Goal: Check status

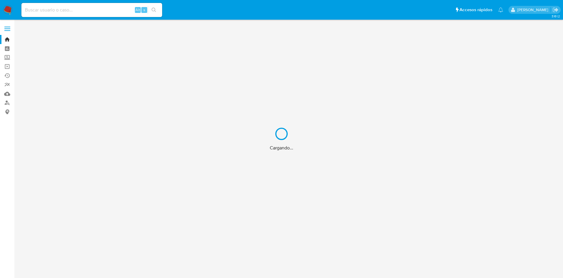
click at [87, 10] on div "Cargando..." at bounding box center [281, 139] width 563 height 278
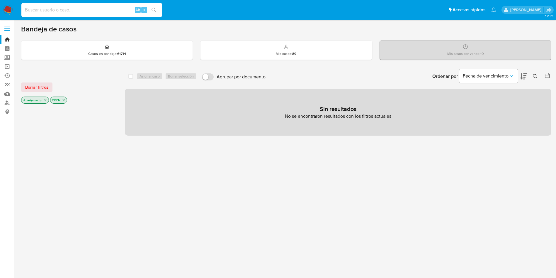
click at [75, 12] on input at bounding box center [91, 10] width 141 height 8
paste input "1083011945"
type input "1083011945"
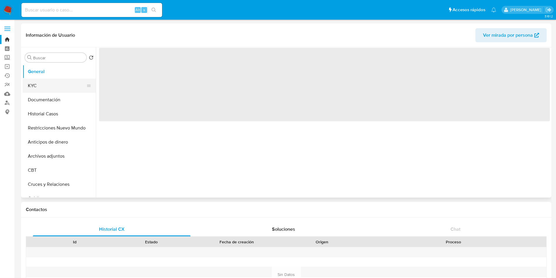
select select "10"
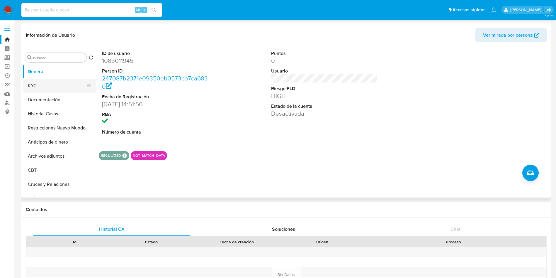
click at [42, 79] on button "KYC" at bounding box center [57, 86] width 69 height 14
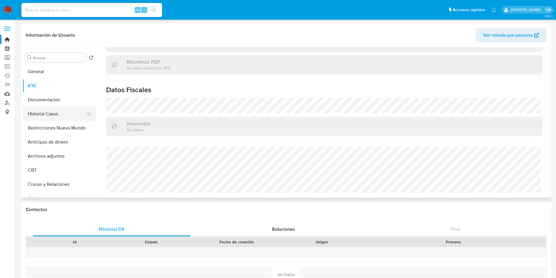
click at [47, 114] on button "Historial Casos" at bounding box center [57, 114] width 69 height 14
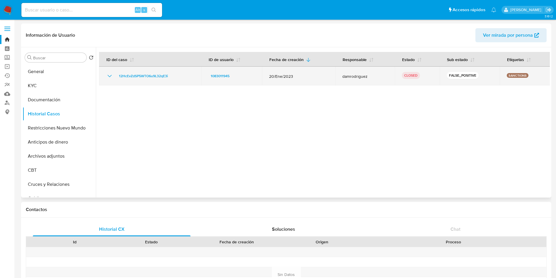
click at [109, 76] on icon "Mostrar/Ocultar" at bounding box center [110, 76] width 4 height 2
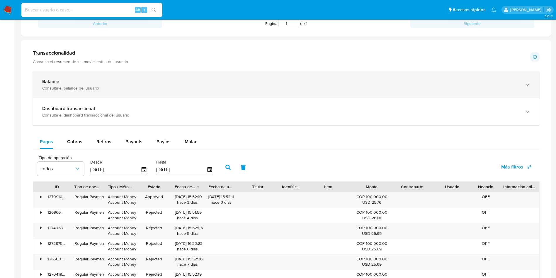
scroll to position [250, 0]
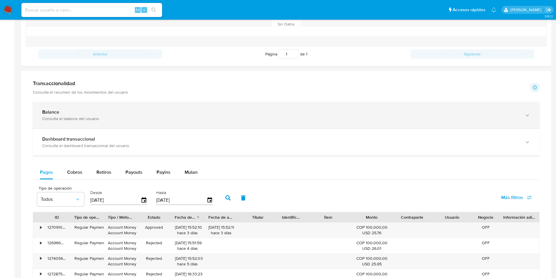
click at [182, 104] on div "Balance Consulta el balance del usuario" at bounding box center [286, 115] width 507 height 27
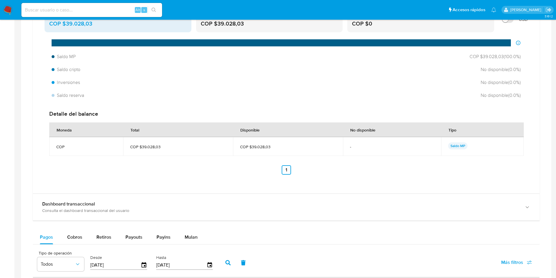
scroll to position [382, 0]
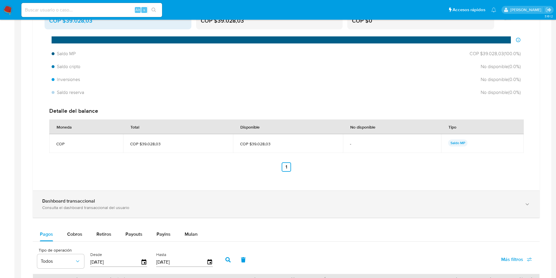
click at [242, 201] on div "Dashboard transaccional" at bounding box center [280, 201] width 476 height 6
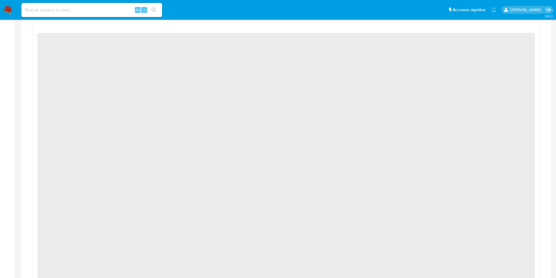
scroll to position [558, 0]
